Goal: Information Seeking & Learning: Check status

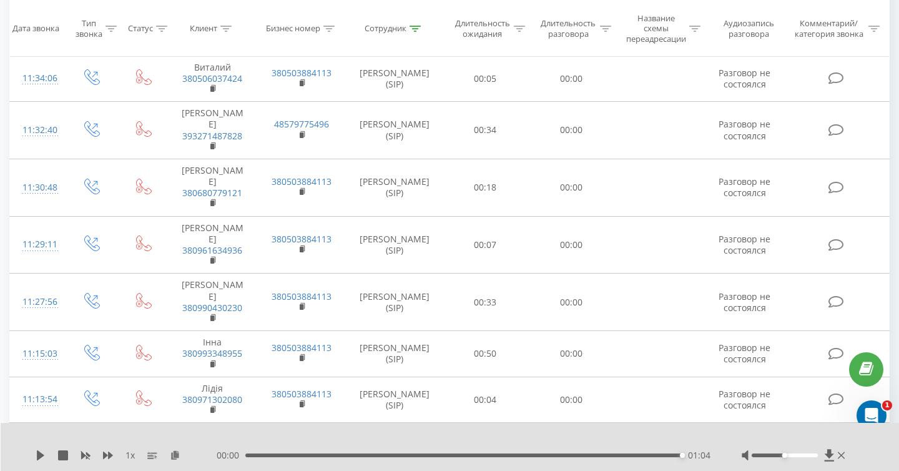
scroll to position [727, 0]
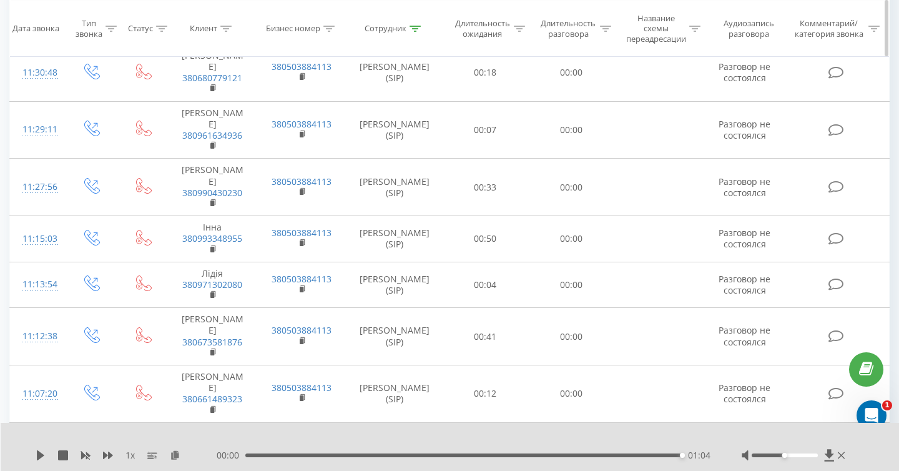
click at [415, 24] on div at bounding box center [414, 29] width 11 height 11
click at [426, 119] on input "чотири" at bounding box center [395, 123] width 110 height 22
type input "ч"
type input "один"
click at [415, 145] on span "OK" at bounding box center [420, 146] width 35 height 19
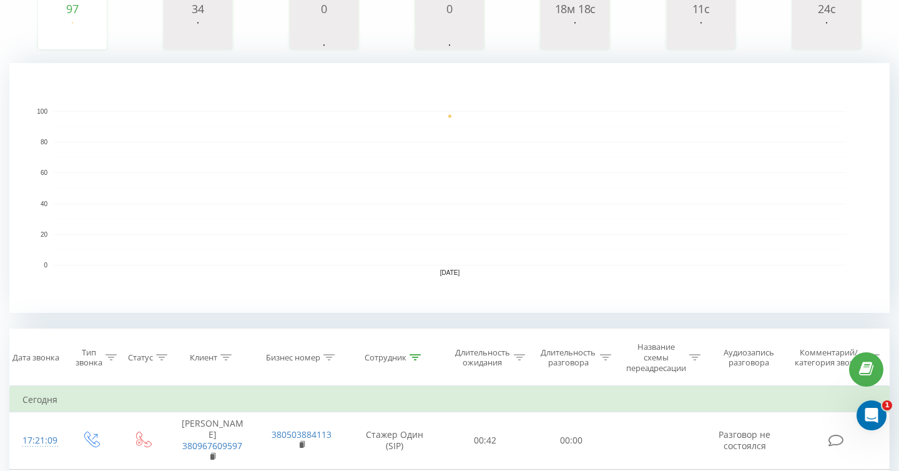
scroll to position [344, 0]
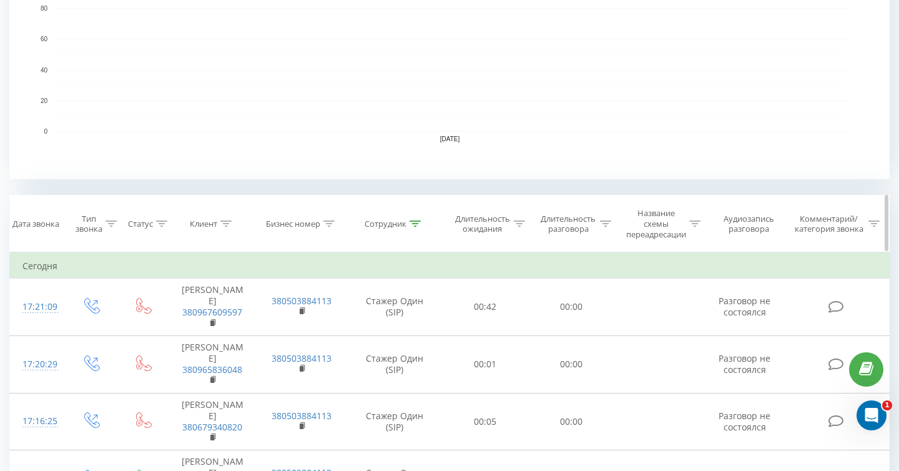
click at [111, 222] on icon at bounding box center [110, 223] width 11 height 6
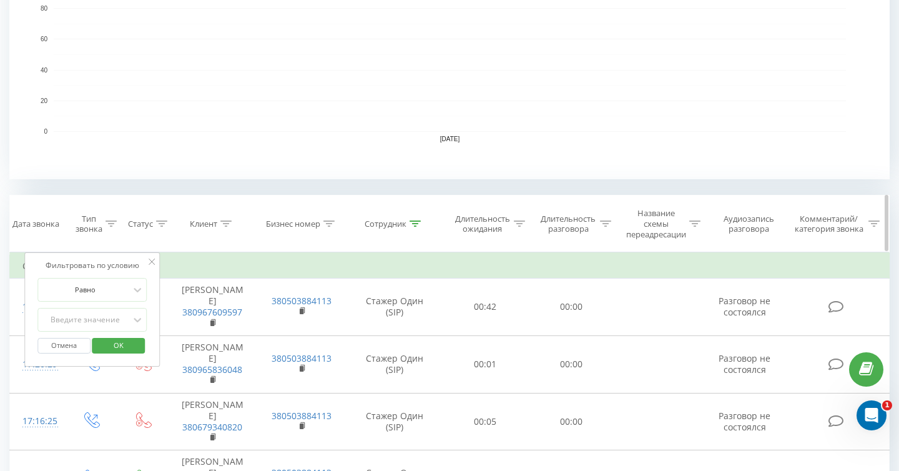
click at [111, 222] on icon at bounding box center [110, 223] width 11 height 6
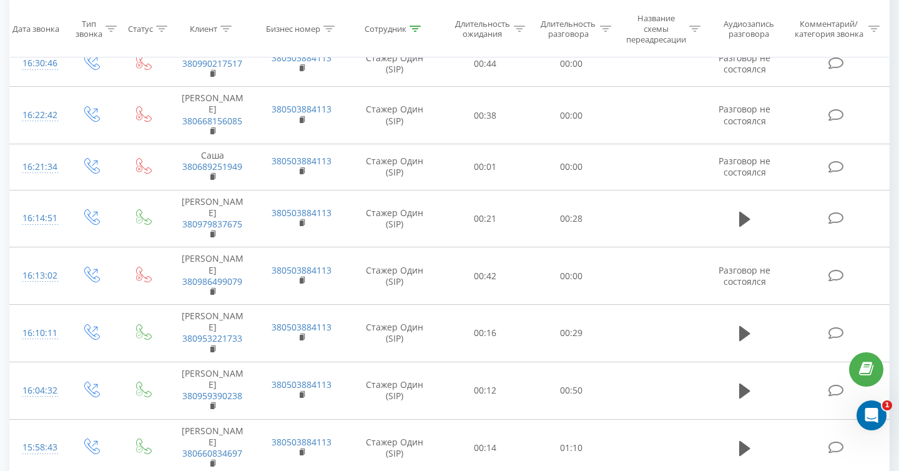
scroll to position [1245, 0]
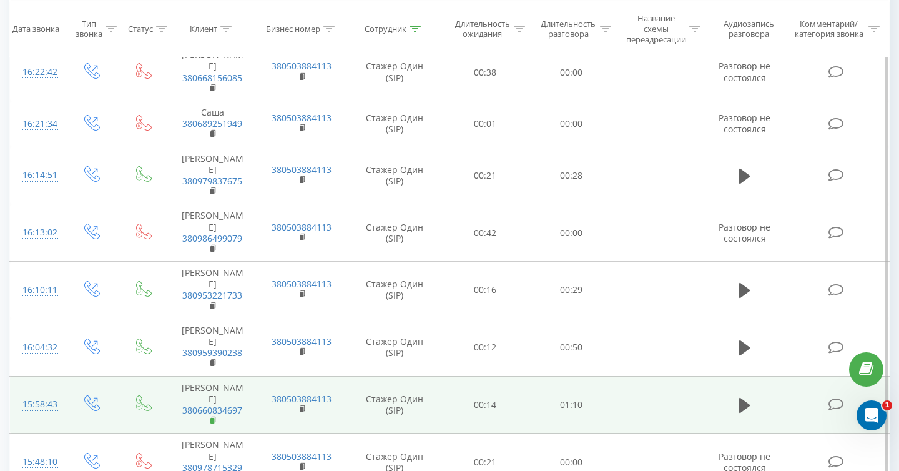
click at [212, 418] on rect at bounding box center [212, 421] width 4 height 6
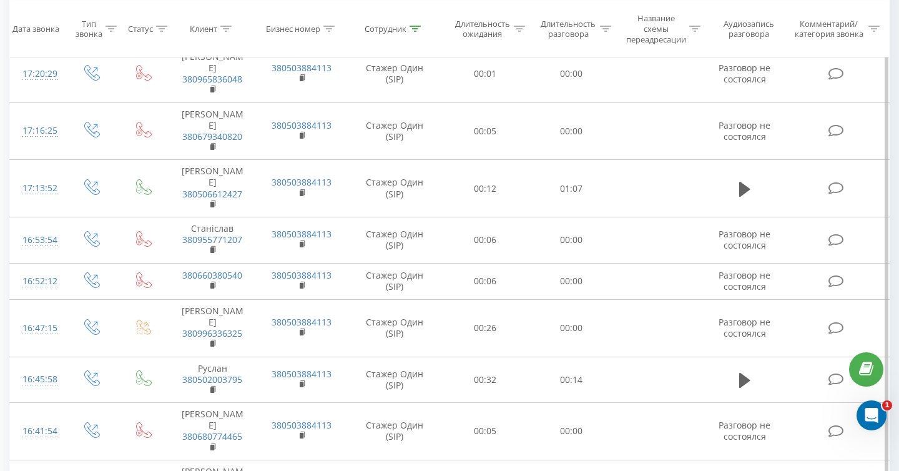
scroll to position [602, 0]
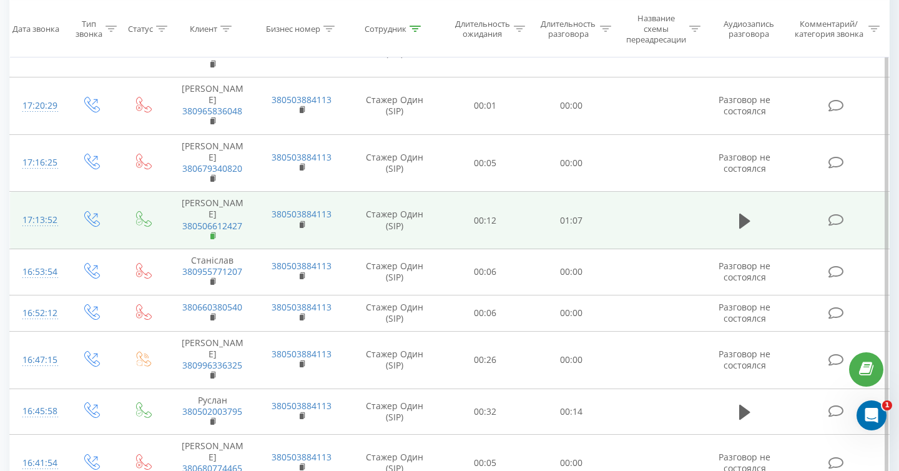
click at [215, 232] on icon at bounding box center [214, 235] width 4 height 6
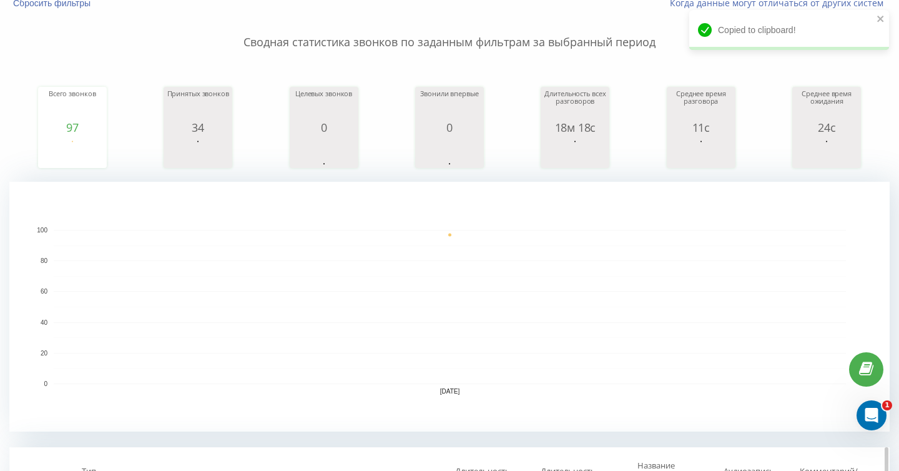
scroll to position [0, 0]
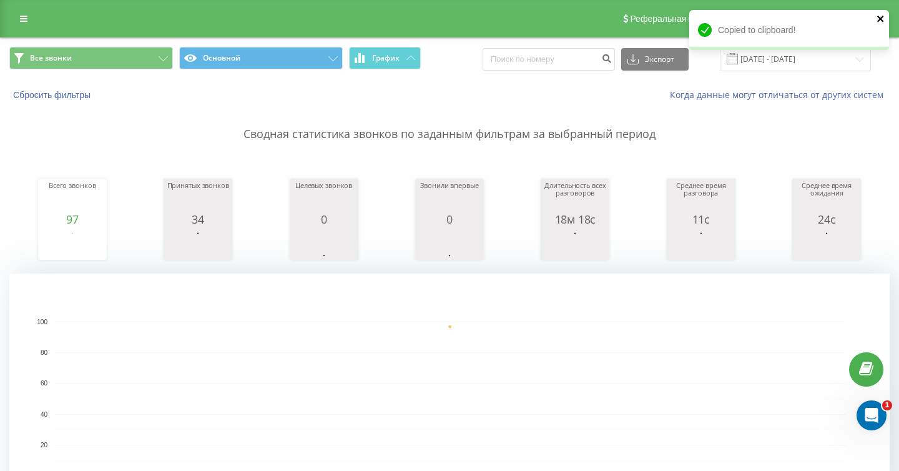
click at [881, 16] on icon "close" at bounding box center [880, 19] width 9 height 10
